Goal: Find specific page/section: Find specific page/section

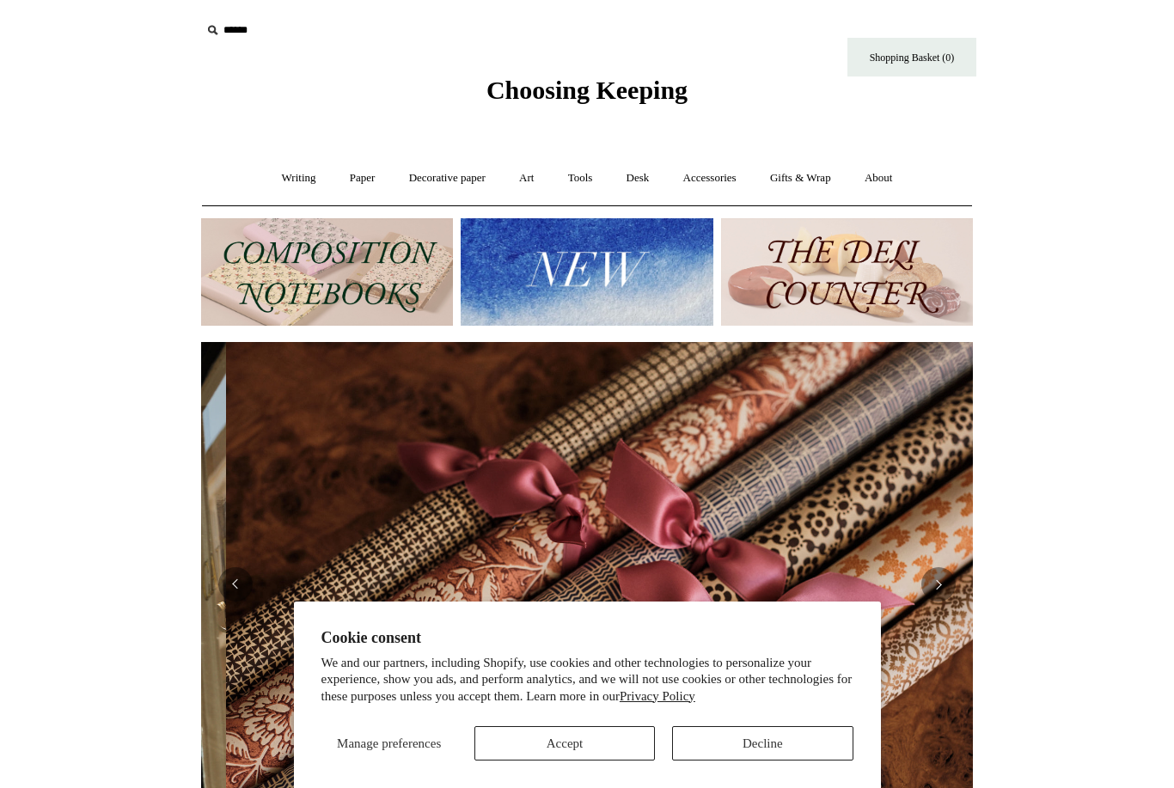
scroll to position [0, 1543]
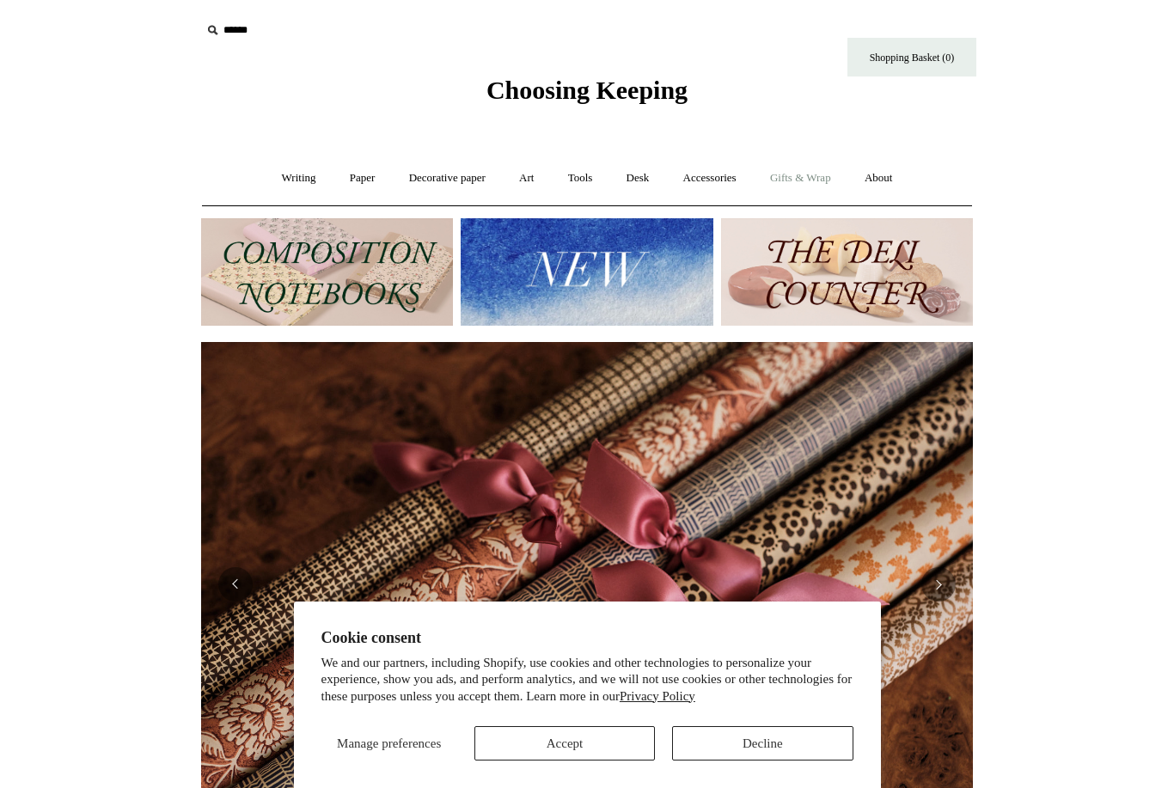
click at [814, 192] on link "Gifts & Wrap +" at bounding box center [800, 179] width 92 height 46
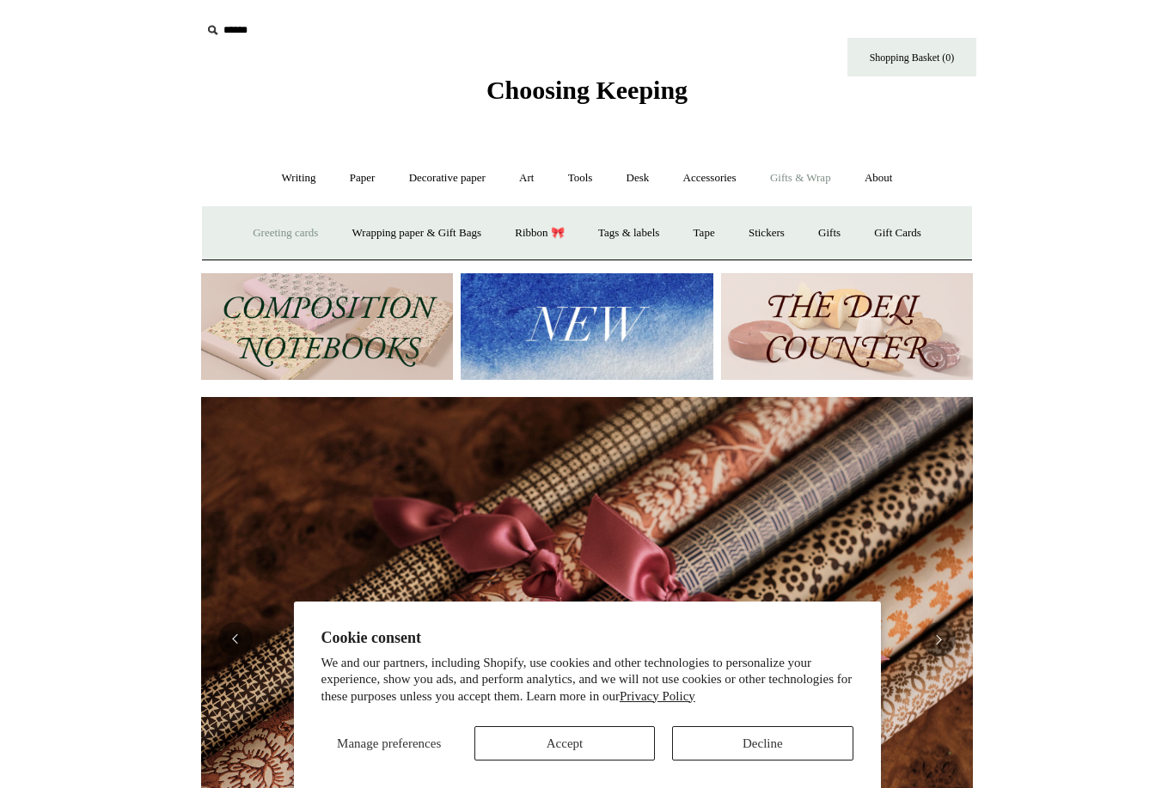
click at [280, 244] on link "Greeting cards +" at bounding box center [285, 234] width 96 height 46
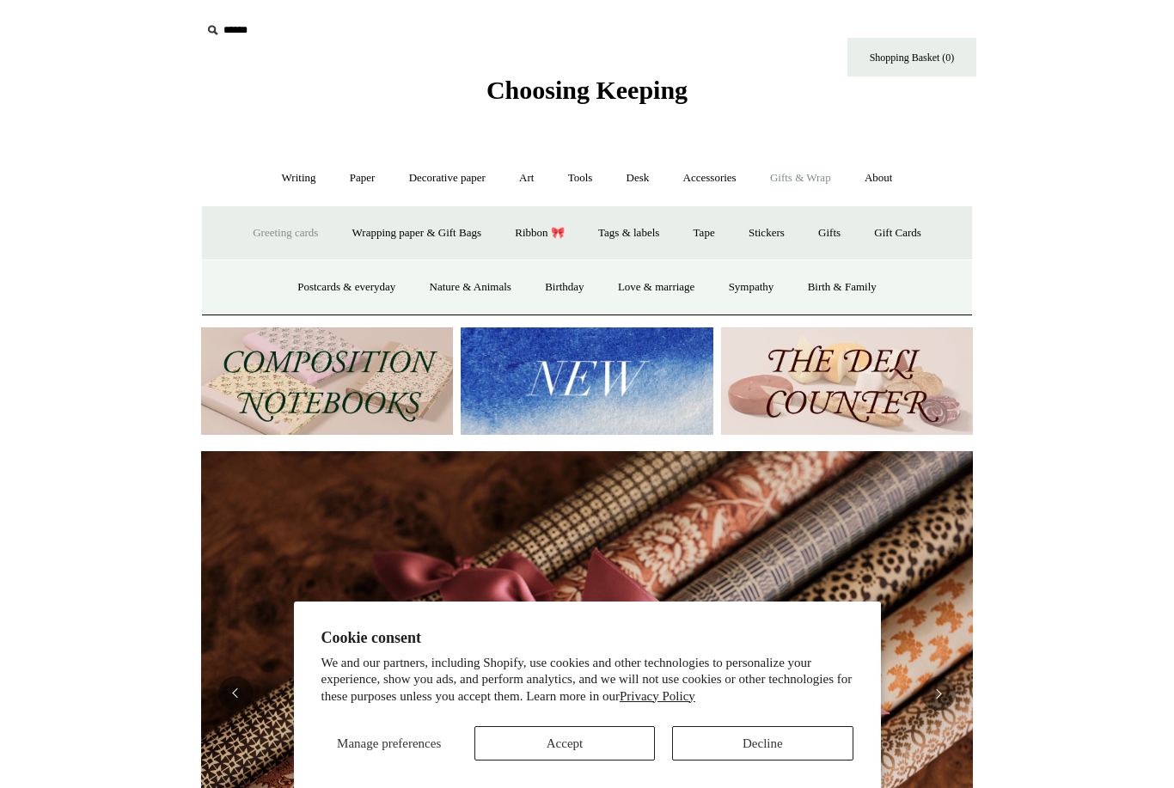
click at [292, 236] on link "Greeting cards -" at bounding box center [285, 234] width 96 height 46
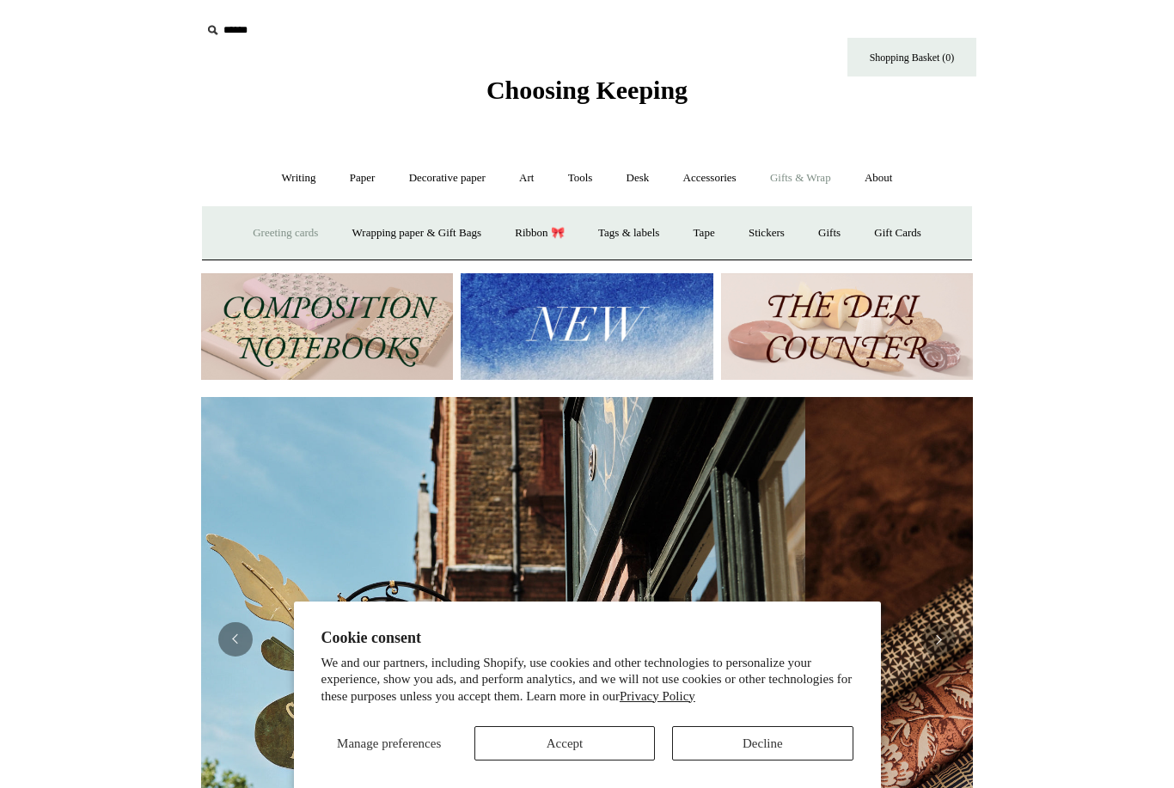
click at [284, 245] on link "Greeting cards +" at bounding box center [285, 234] width 96 height 46
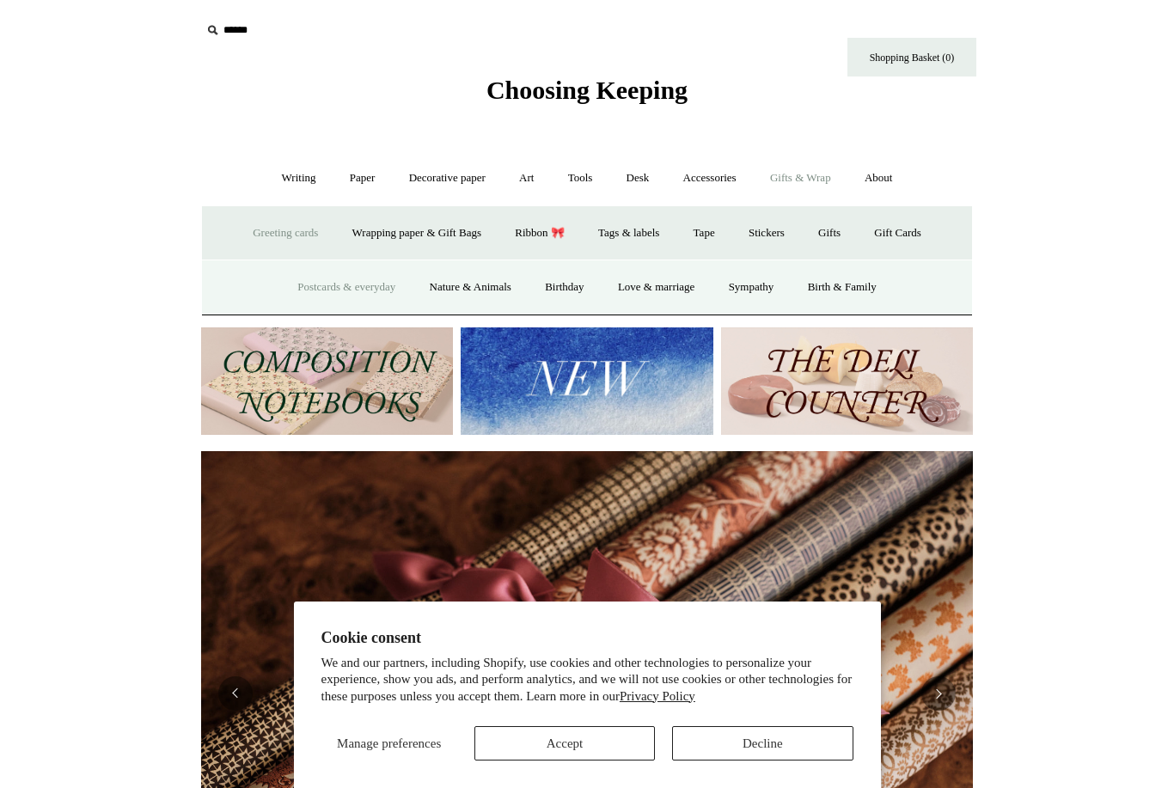
click at [368, 291] on link "Postcards & everyday" at bounding box center [346, 288] width 129 height 46
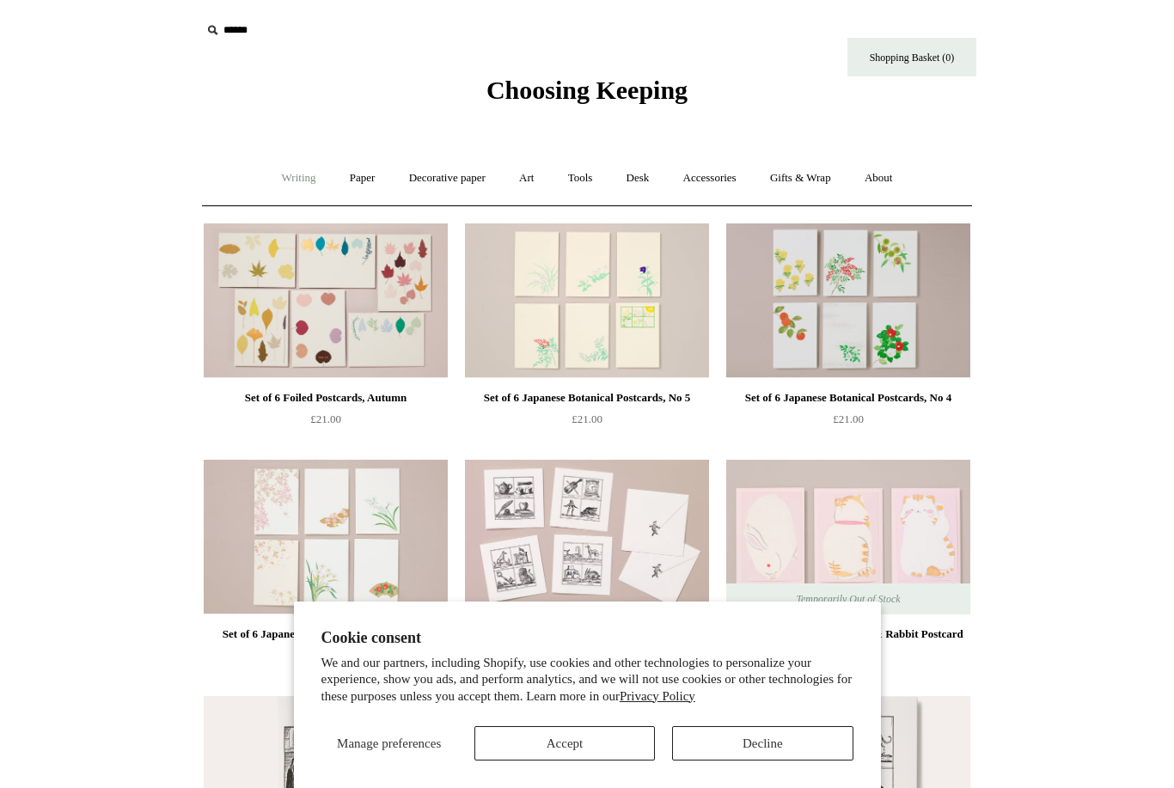
click at [278, 180] on link "Writing +" at bounding box center [298, 179] width 65 height 46
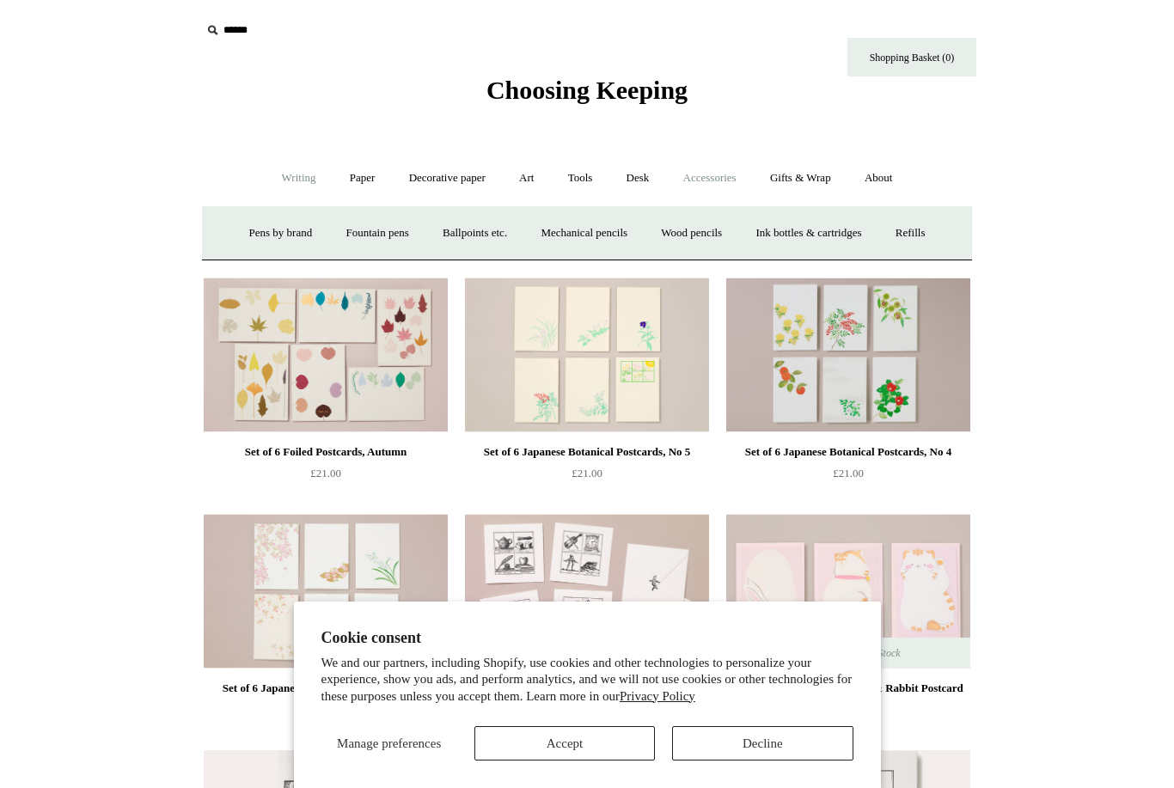
click at [704, 178] on link "Accessories +" at bounding box center [710, 179] width 84 height 46
click at [803, 185] on link "Gifts & Wrap +" at bounding box center [800, 179] width 92 height 46
click at [288, 234] on link "Greeting cards +" at bounding box center [285, 234] width 96 height 46
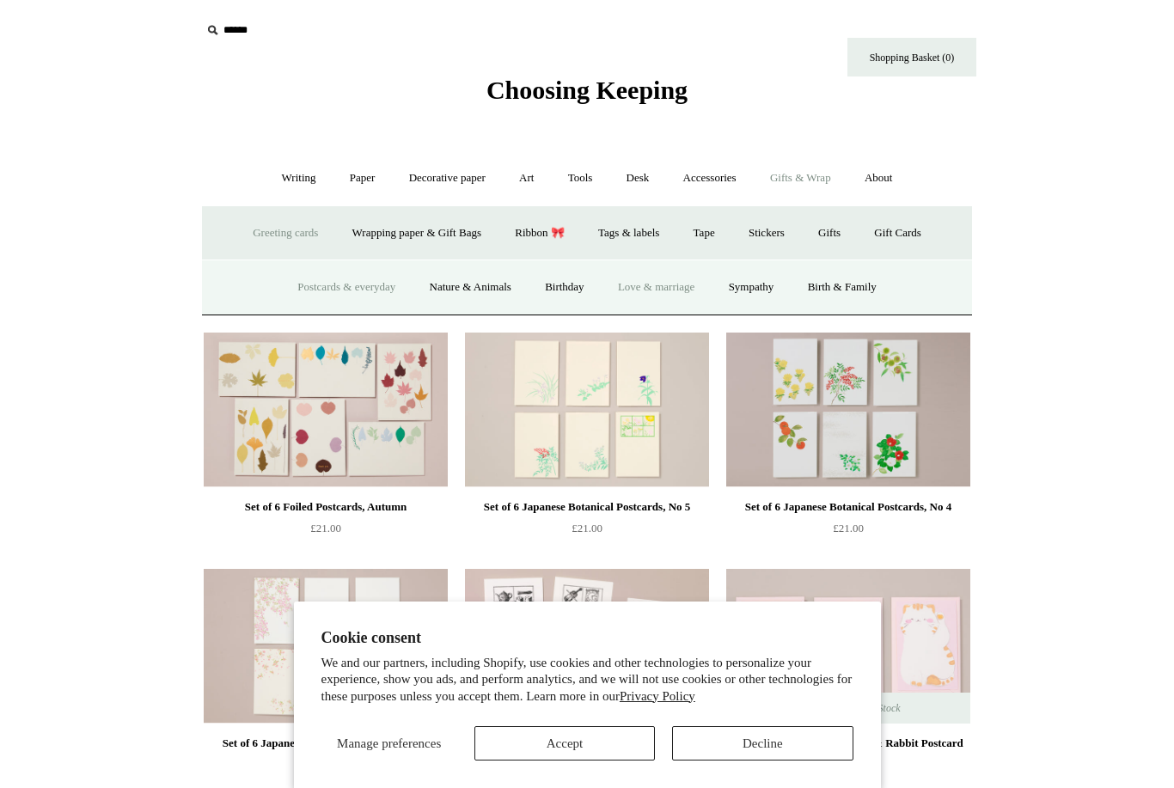
click at [651, 295] on link "Love & marriage" at bounding box center [656, 288] width 108 height 46
